Goal: Download file/media

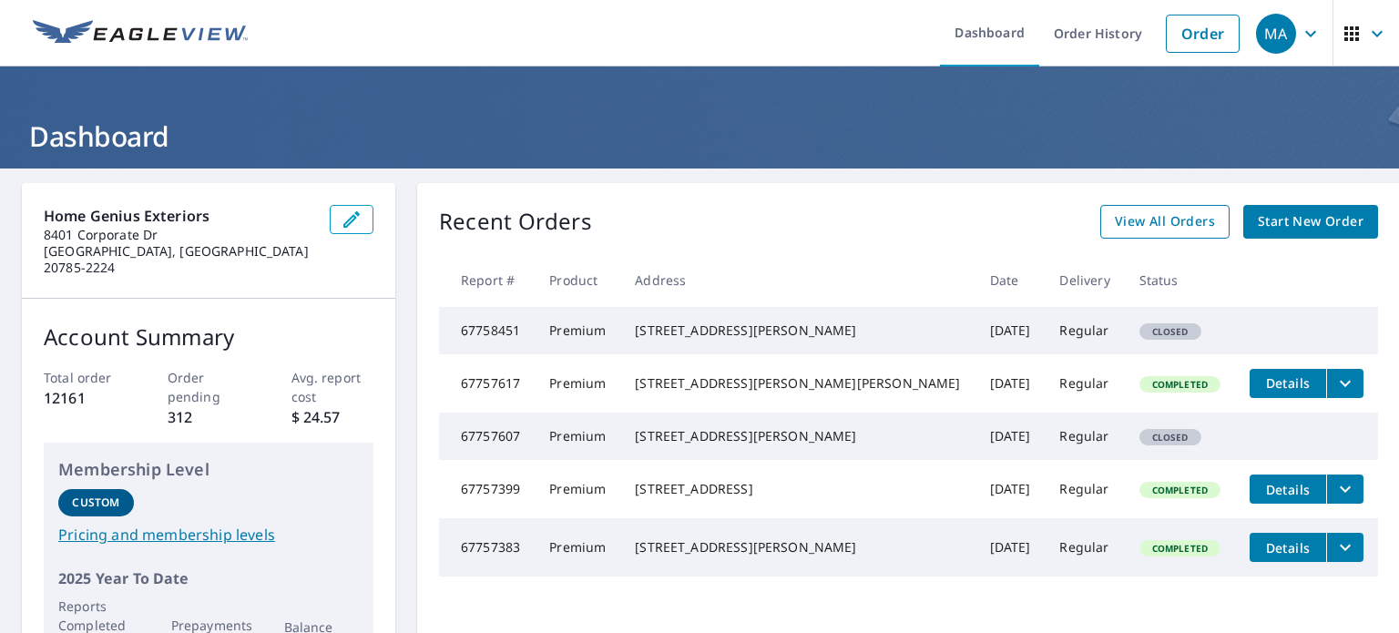
click at [1129, 218] on span "View All Orders" at bounding box center [1165, 221] width 100 height 23
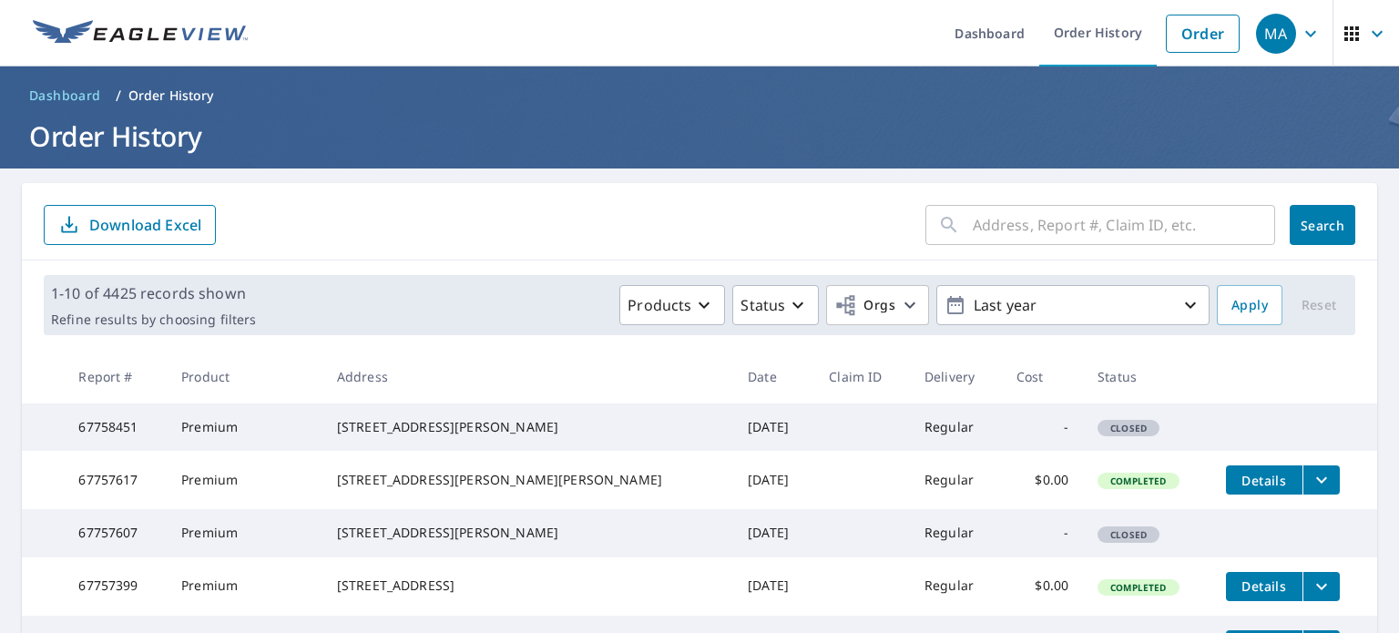
drag, startPoint x: 948, startPoint y: 224, endPoint x: 940, endPoint y: 209, distance: 17.5
click at [946, 218] on div "​" at bounding box center [1100, 225] width 350 height 40
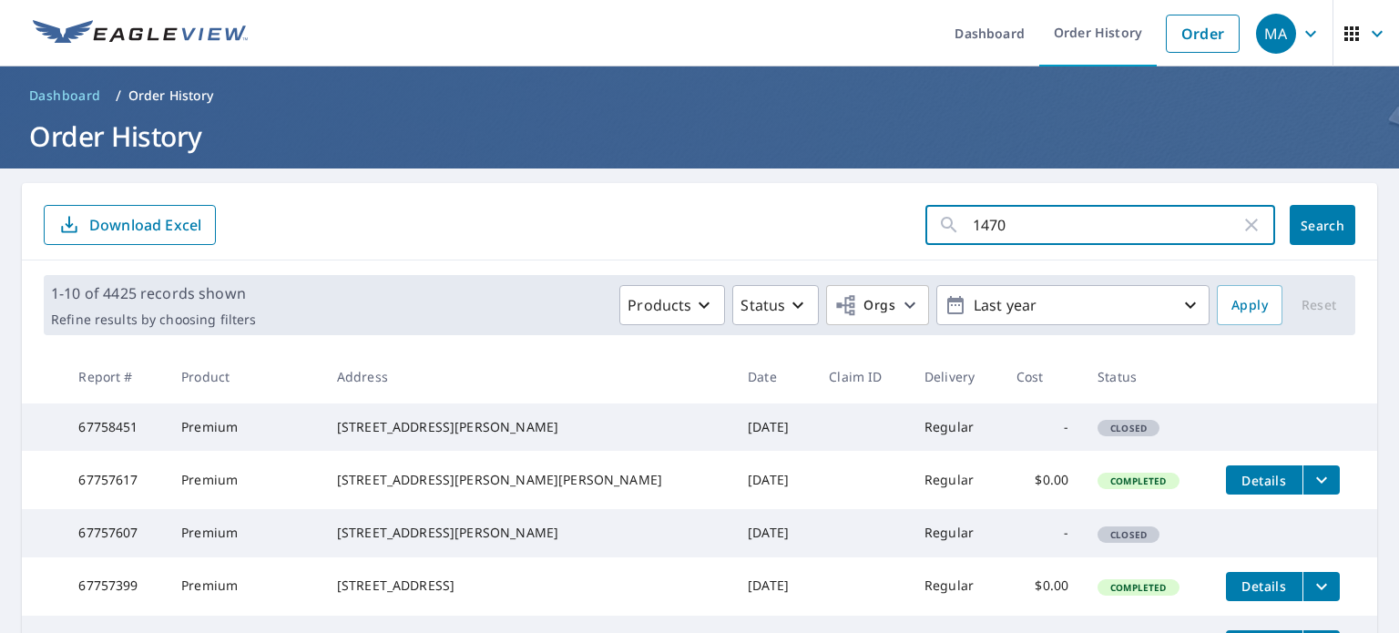
type input "14705"
click button "Search" at bounding box center [1322, 225] width 66 height 40
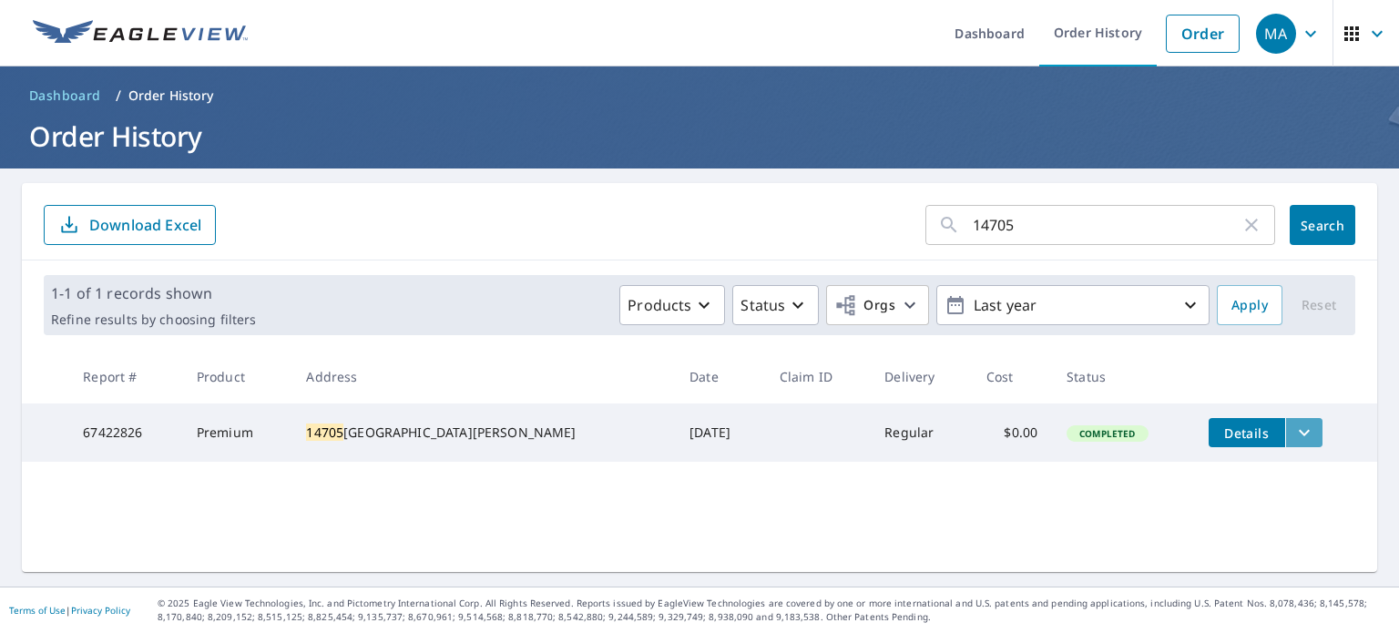
click at [1293, 433] on icon "filesDropdownBtn-67422826" at bounding box center [1304, 433] width 22 height 22
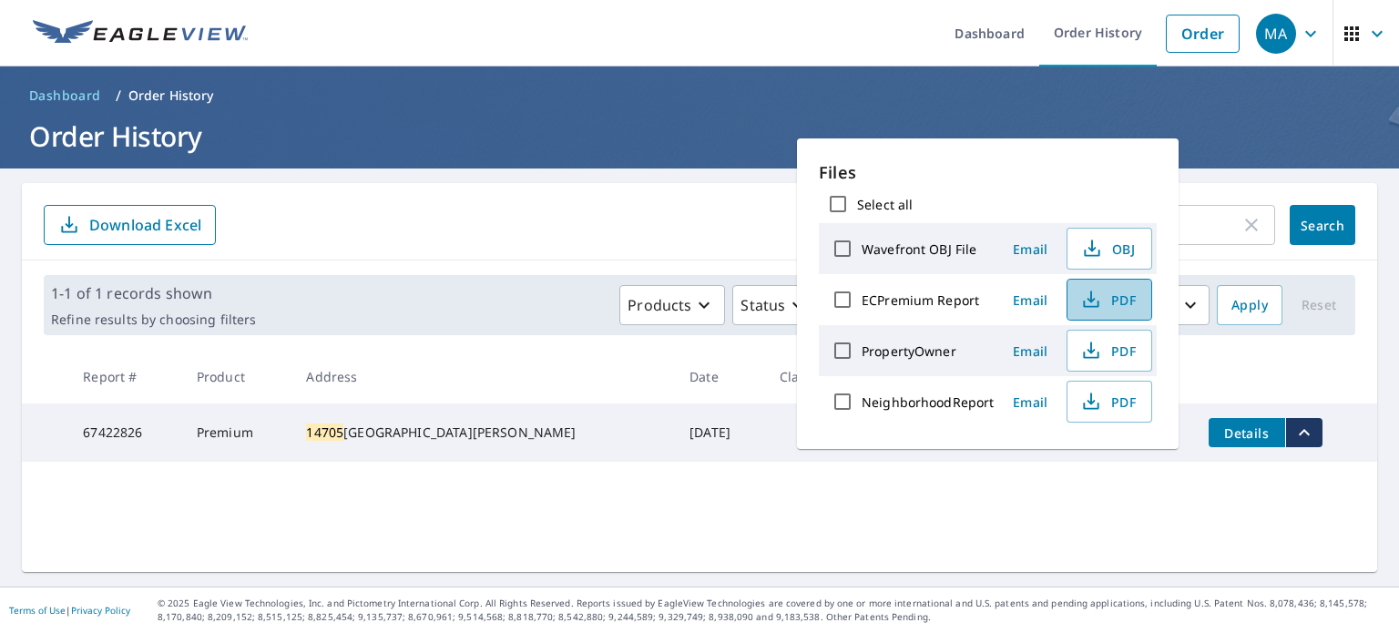
click at [1100, 303] on span "PDF" at bounding box center [1107, 300] width 58 height 22
